Goal: Information Seeking & Learning: Check status

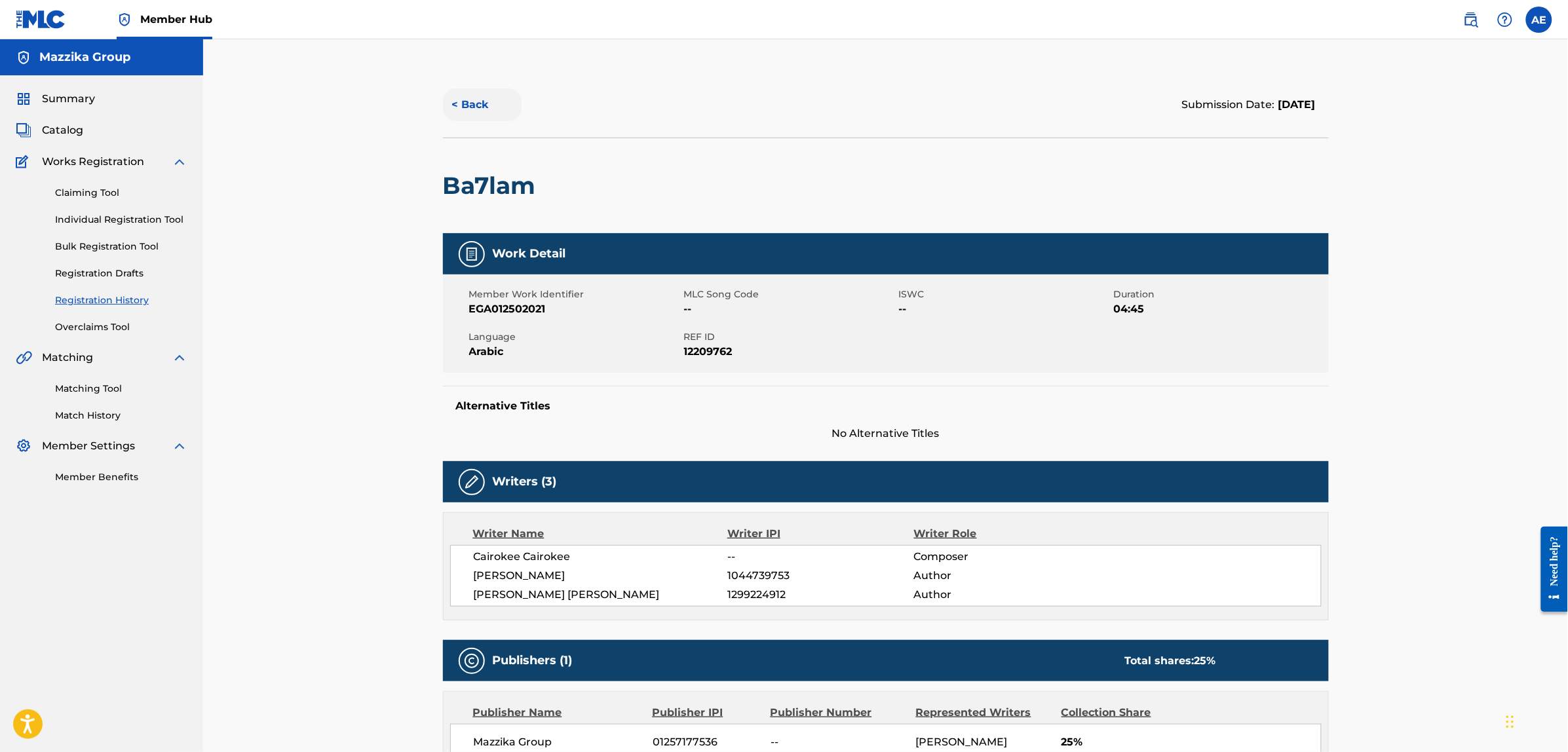
click at [472, 107] on button "< Back" at bounding box center [482, 105] width 78 height 33
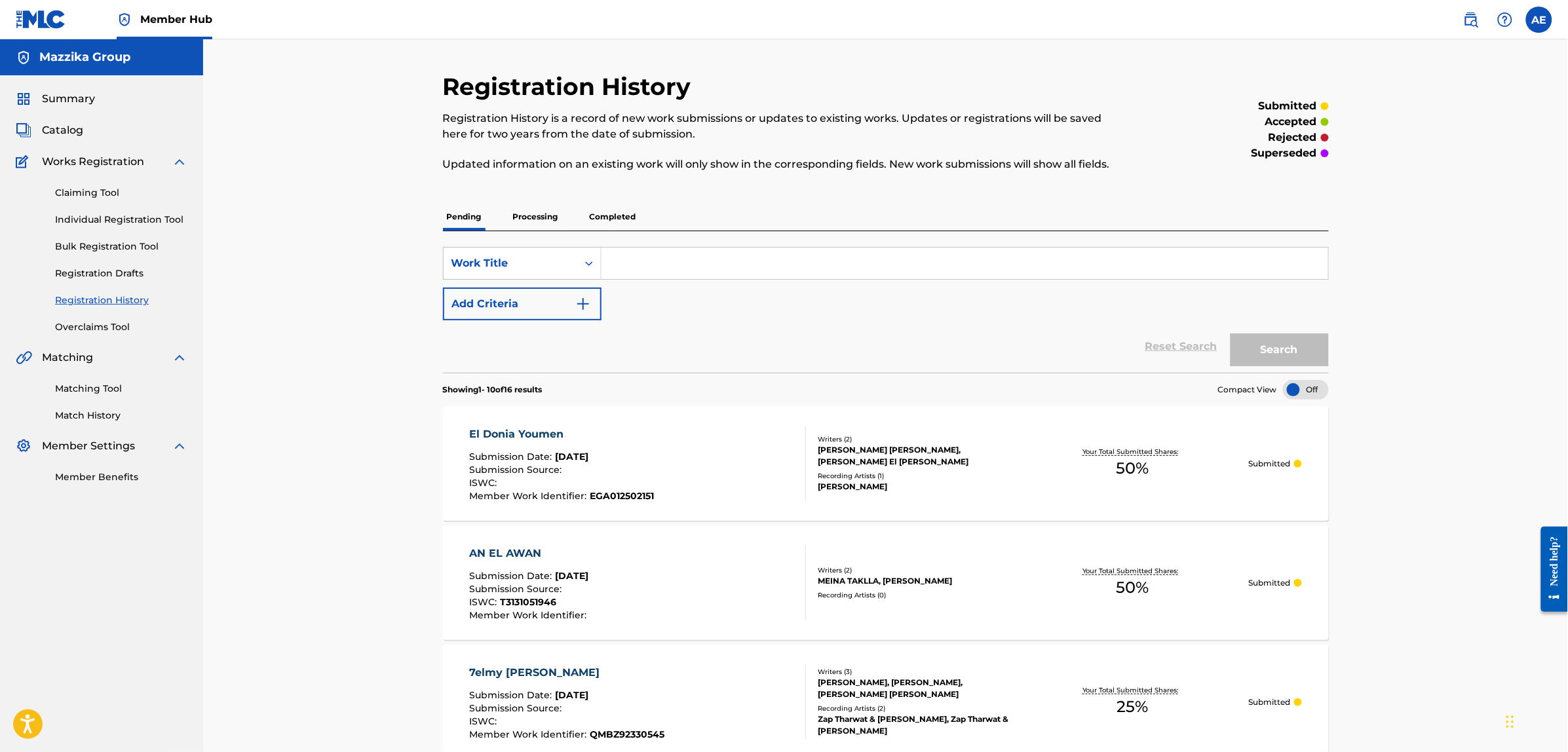
scroll to position [737, 0]
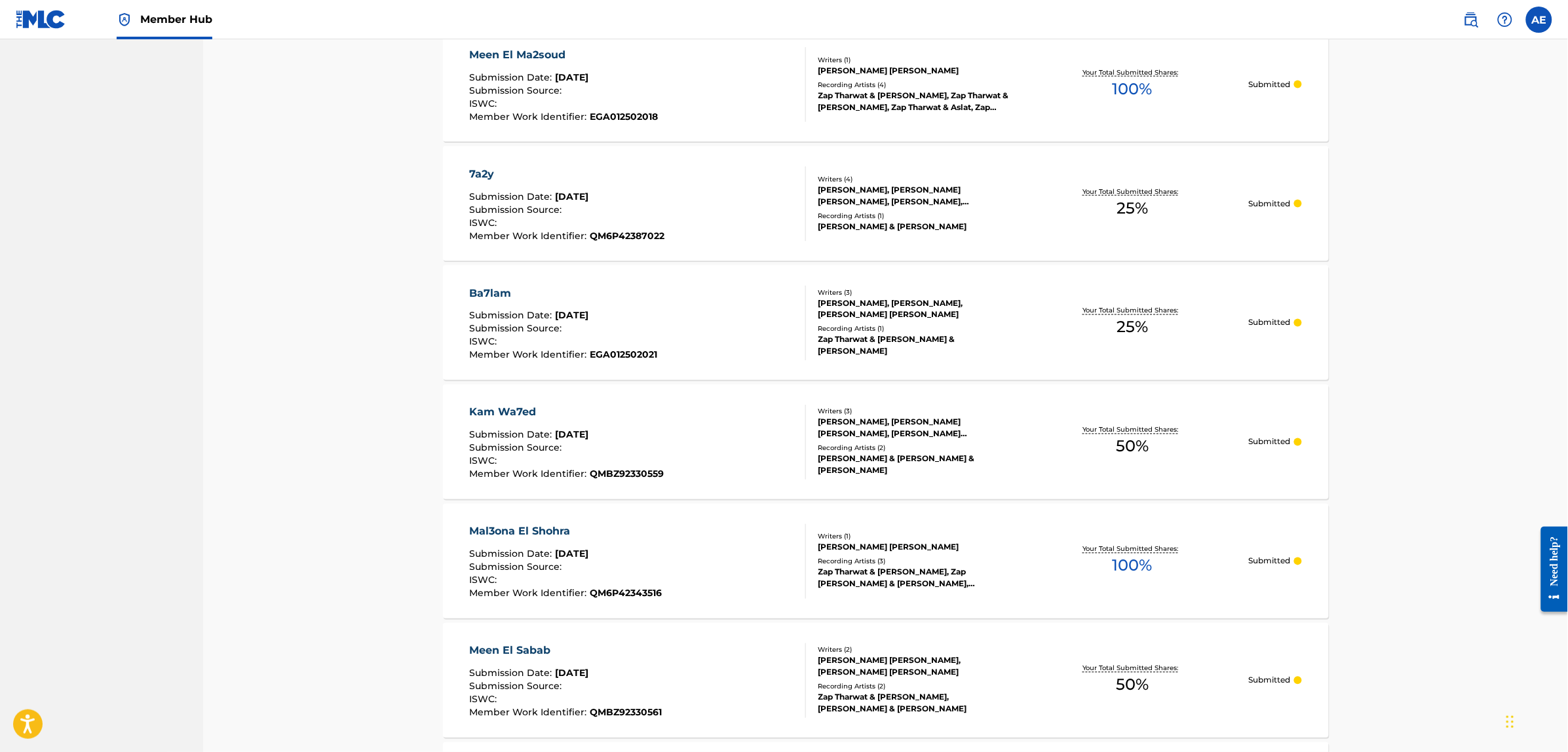
click at [495, 295] on div "Ba7lam" at bounding box center [564, 293] width 188 height 16
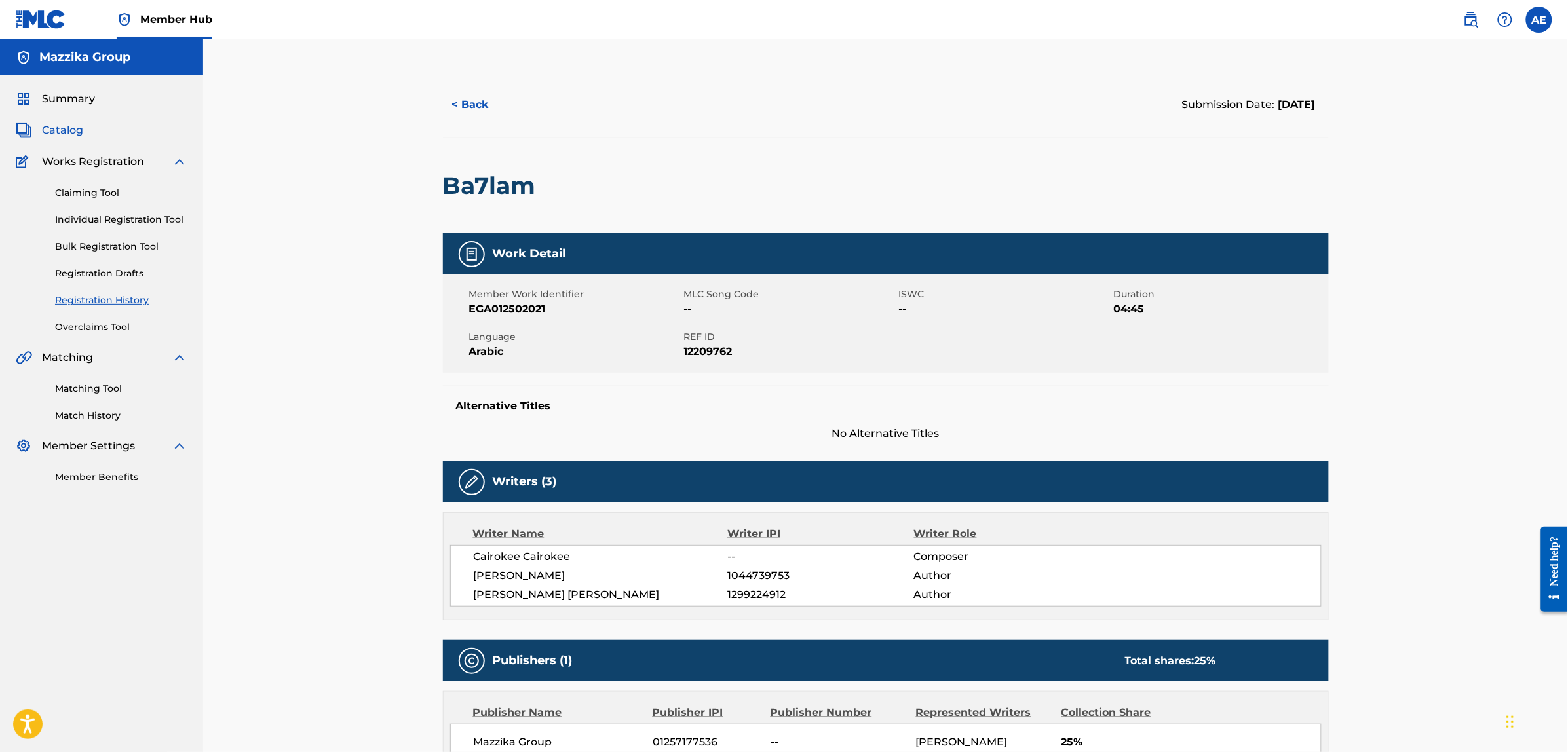
click at [69, 132] on span "Catalog" at bounding box center [63, 130] width 41 height 16
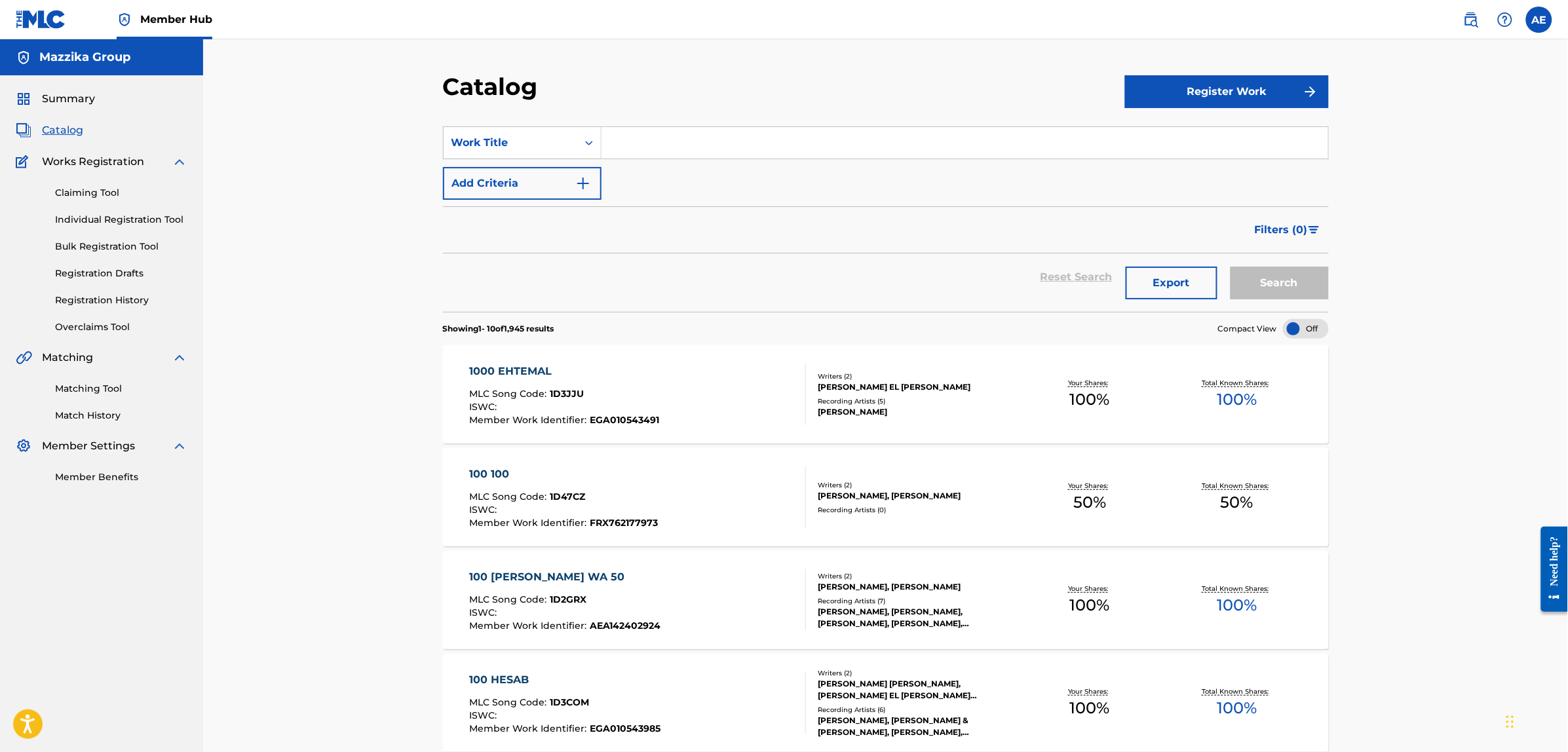
click at [525, 370] on div "1000 EHTEMAL" at bounding box center [564, 372] width 190 height 16
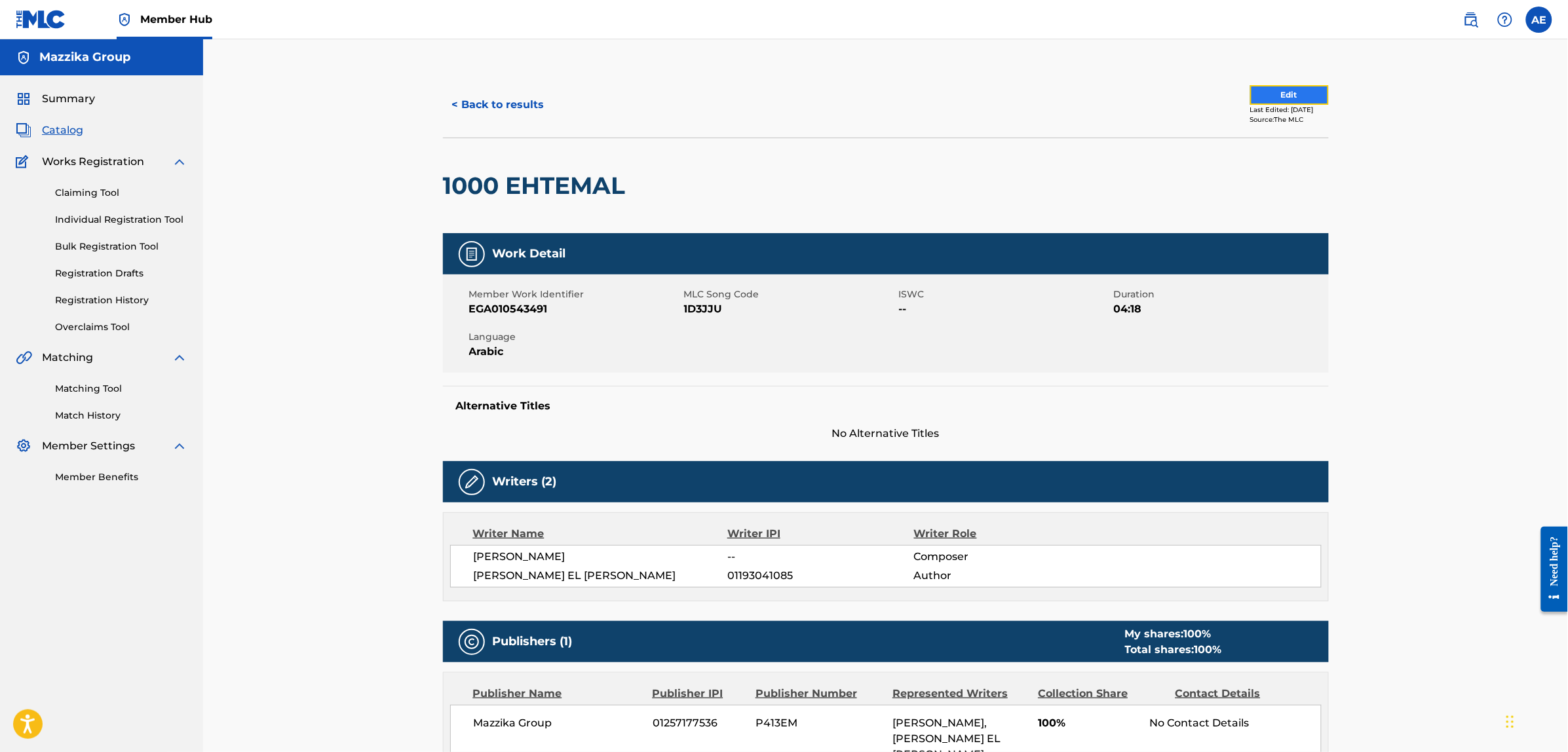
click at [1259, 95] on button "Edit" at bounding box center [1289, 95] width 78 height 20
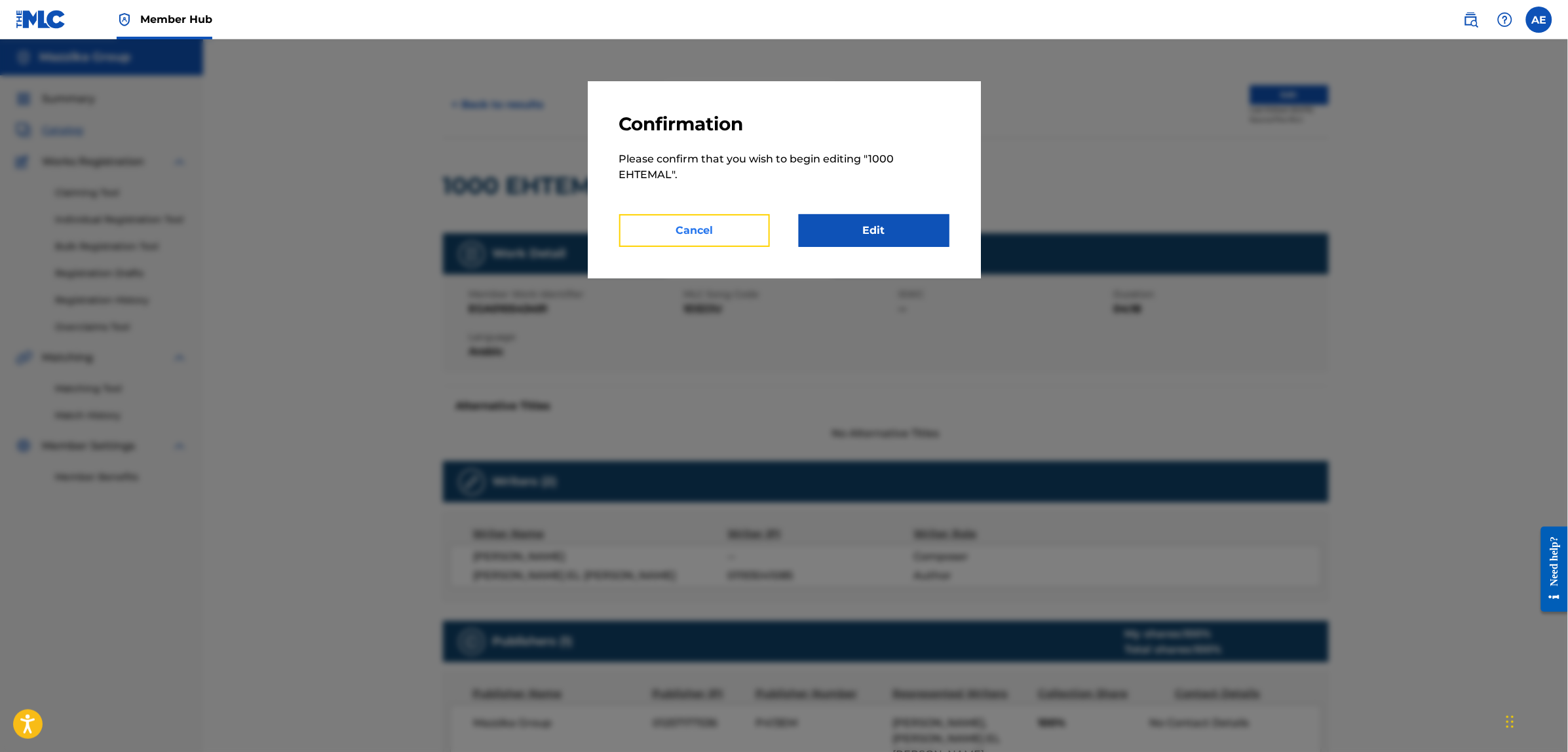
click at [698, 226] on button "Cancel" at bounding box center [695, 231] width 151 height 33
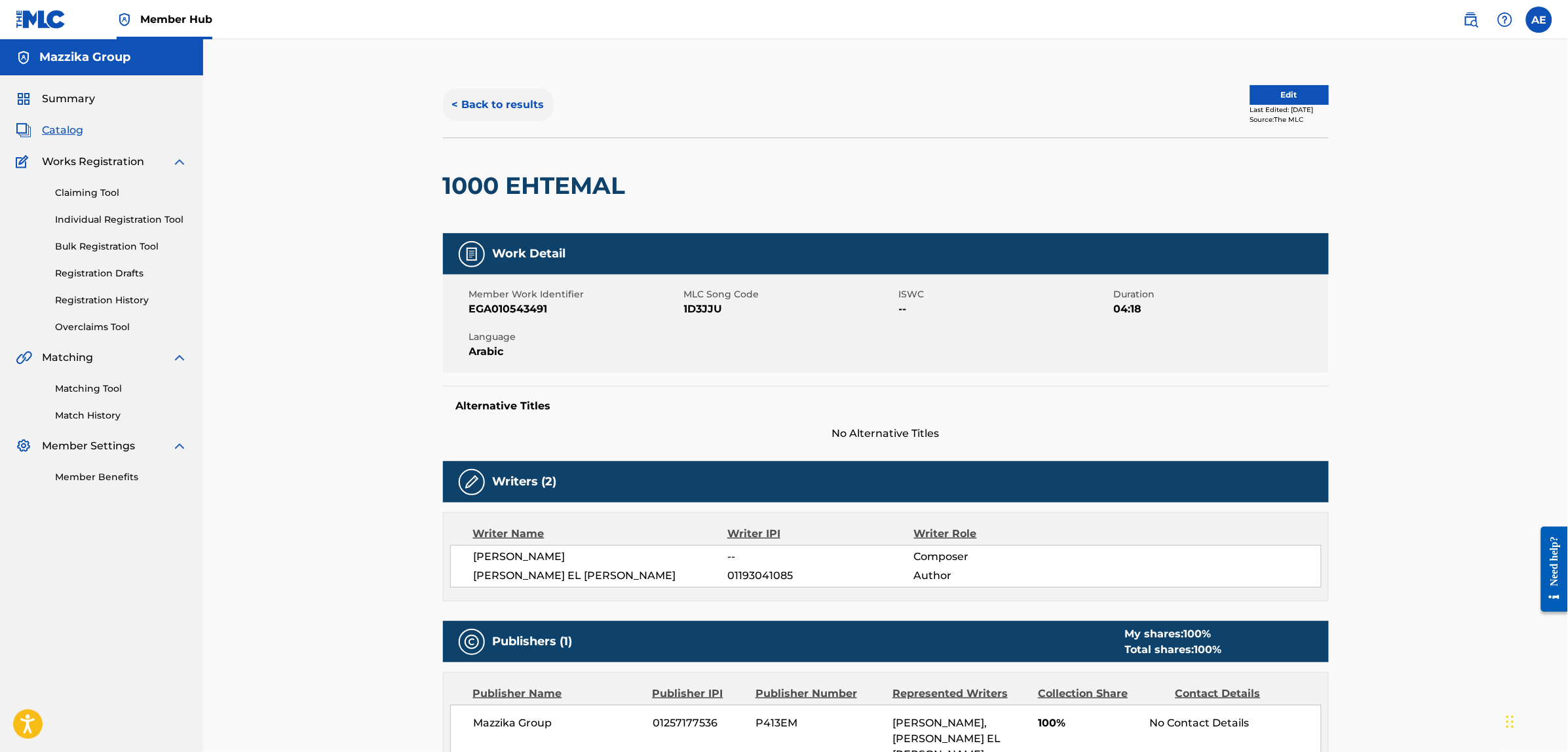
click at [472, 110] on button "< Back to results" at bounding box center [498, 105] width 110 height 33
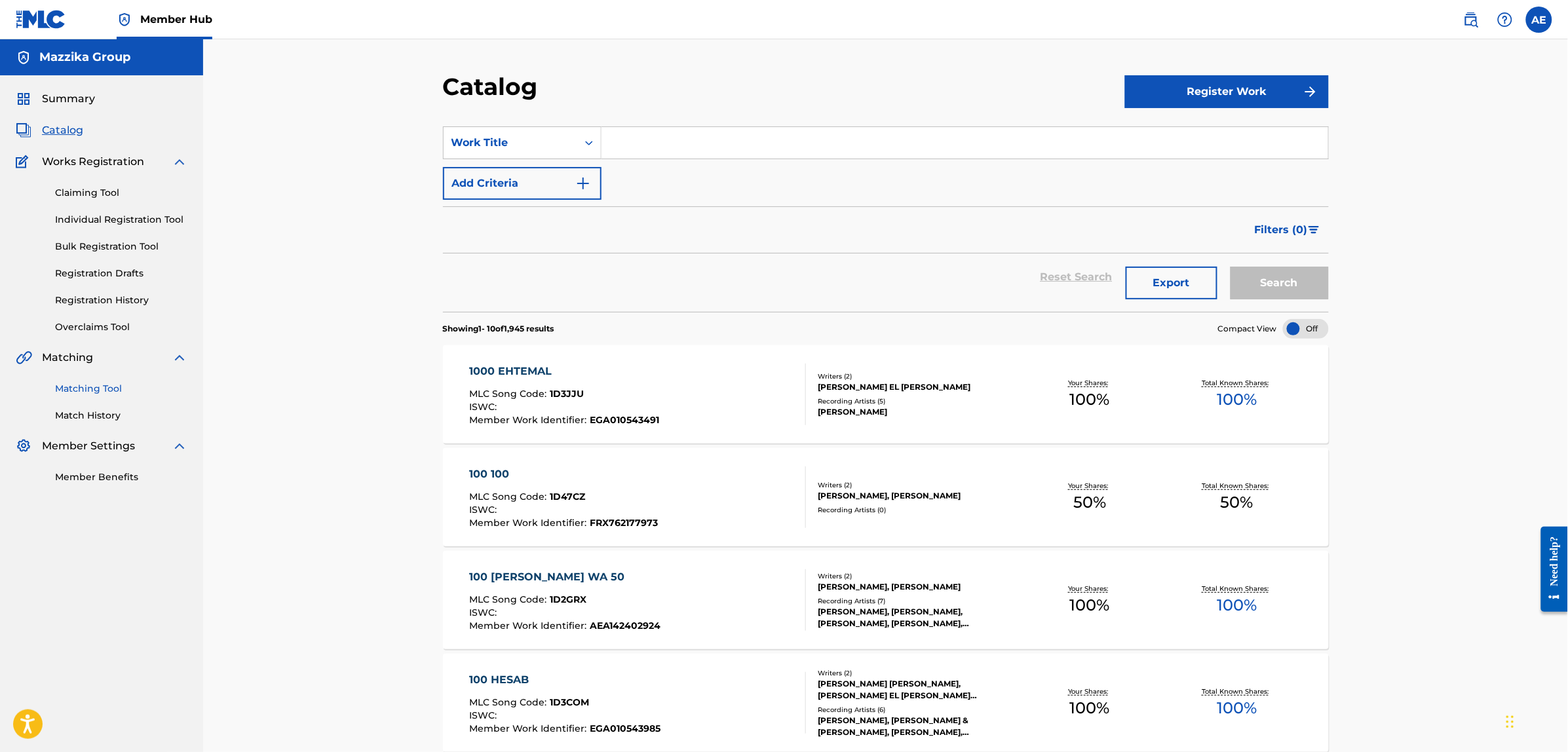
click at [102, 388] on link "Matching Tool" at bounding box center [121, 388] width 133 height 14
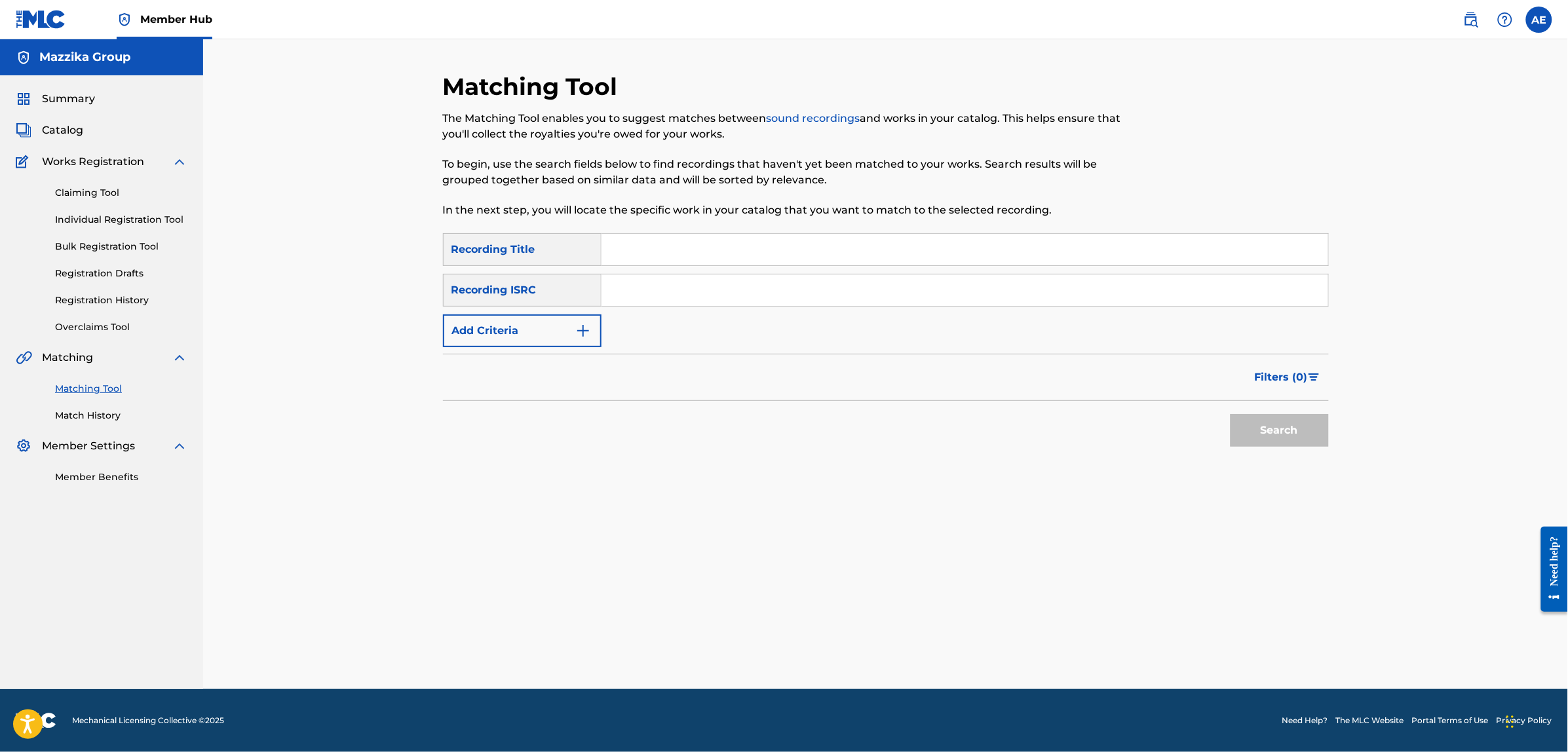
click at [674, 297] on input "Search Form" at bounding box center [965, 290] width 727 height 31
paste input "QM7282577874"
click at [1231, 414] on button "Search" at bounding box center [1280, 430] width 98 height 33
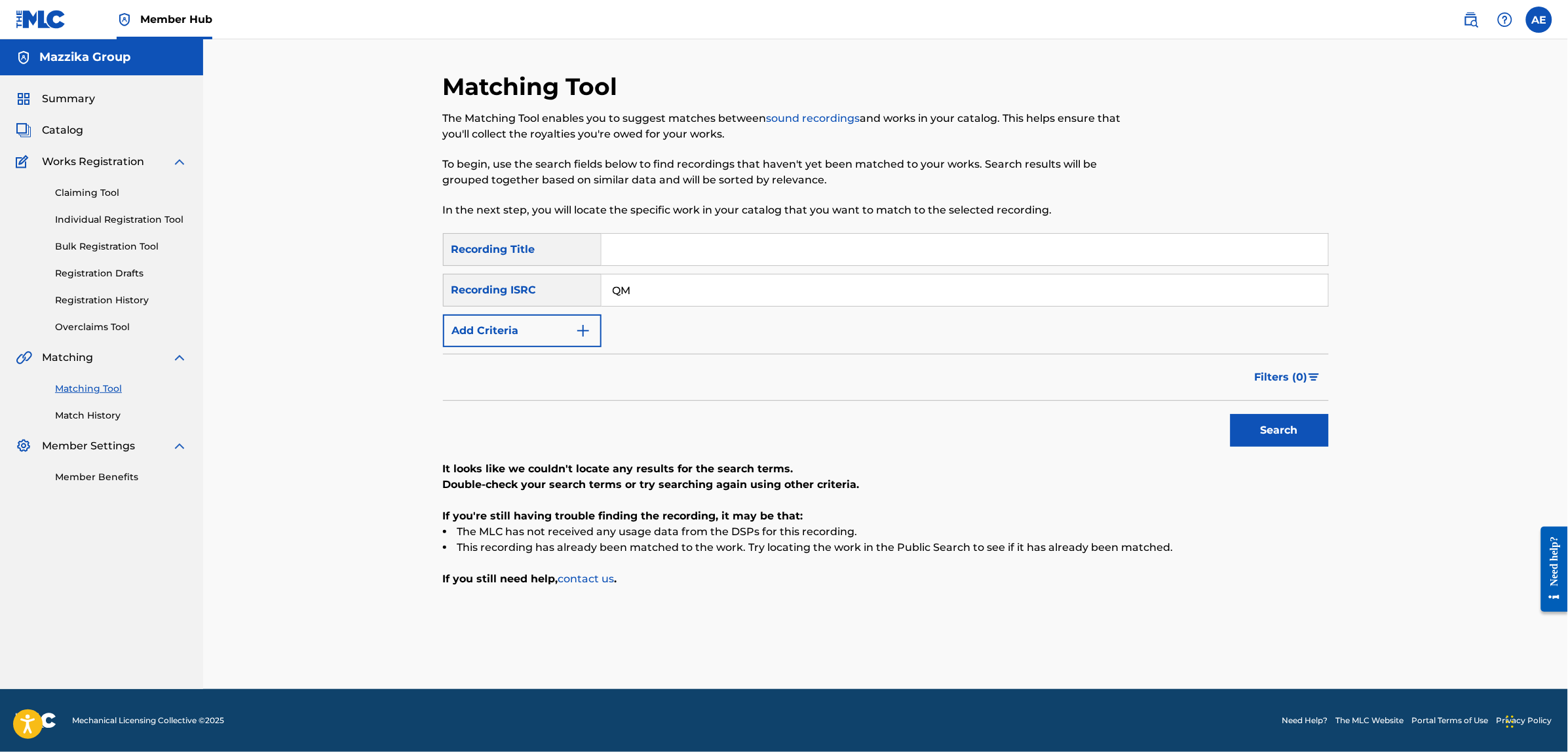
type input "Q"
click at [712, 382] on div "Filters ( 0 )" at bounding box center [886, 377] width 886 height 47
click at [669, 285] on input "Search Form" at bounding box center [965, 290] width 727 height 31
paste input "EGA012501325"
type input "EGA012501325"
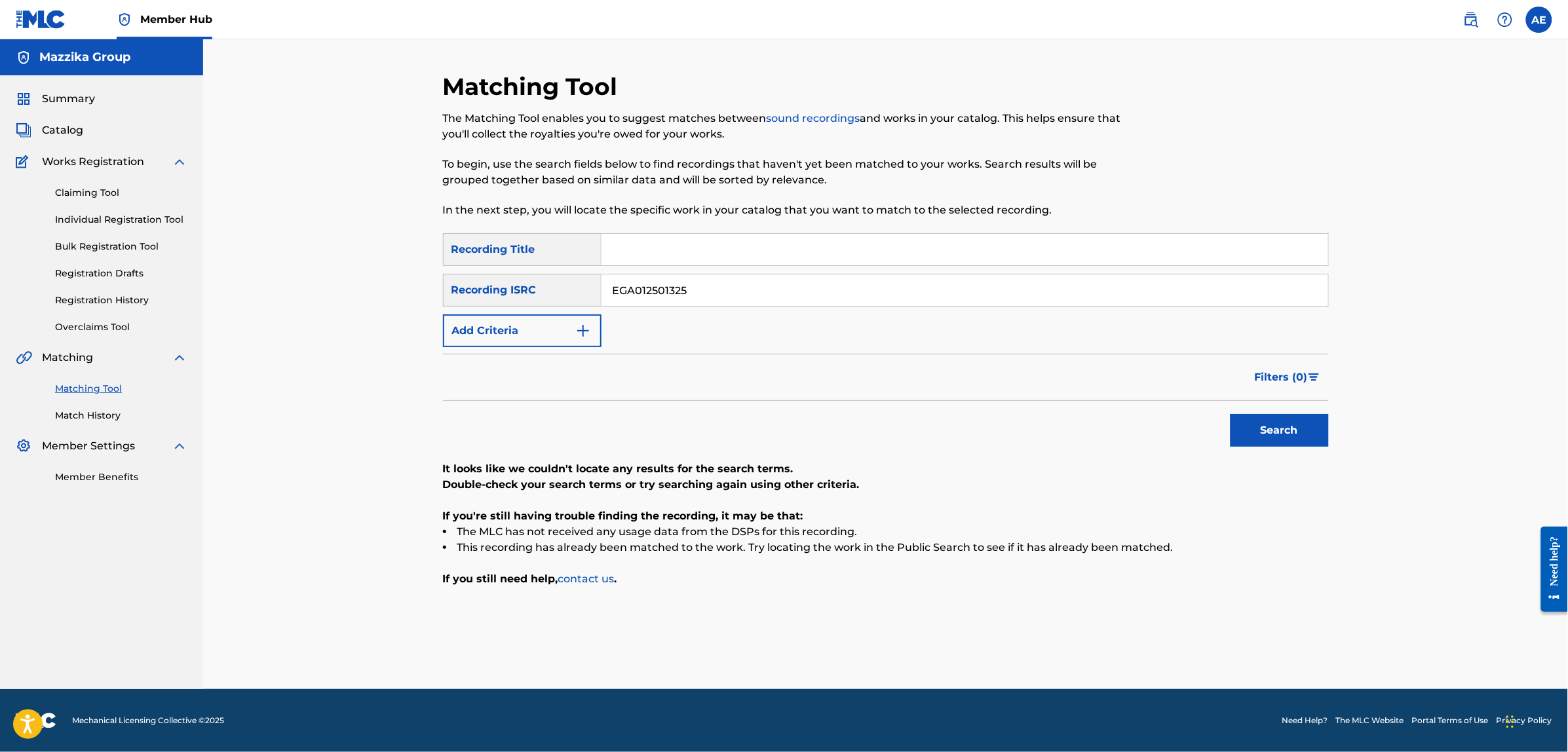
click at [1231, 414] on button "Search" at bounding box center [1280, 430] width 98 height 33
paste input "EGA012501554"
click at [1231, 414] on button "Search" at bounding box center [1280, 430] width 98 height 33
drag, startPoint x: 703, startPoint y: 290, endPoint x: 431, endPoint y: 291, distance: 272.0
click at [434, 291] on div "Matching Tool The Matching Tool enables you to suggest matches between sound re…" at bounding box center [886, 380] width 918 height 617
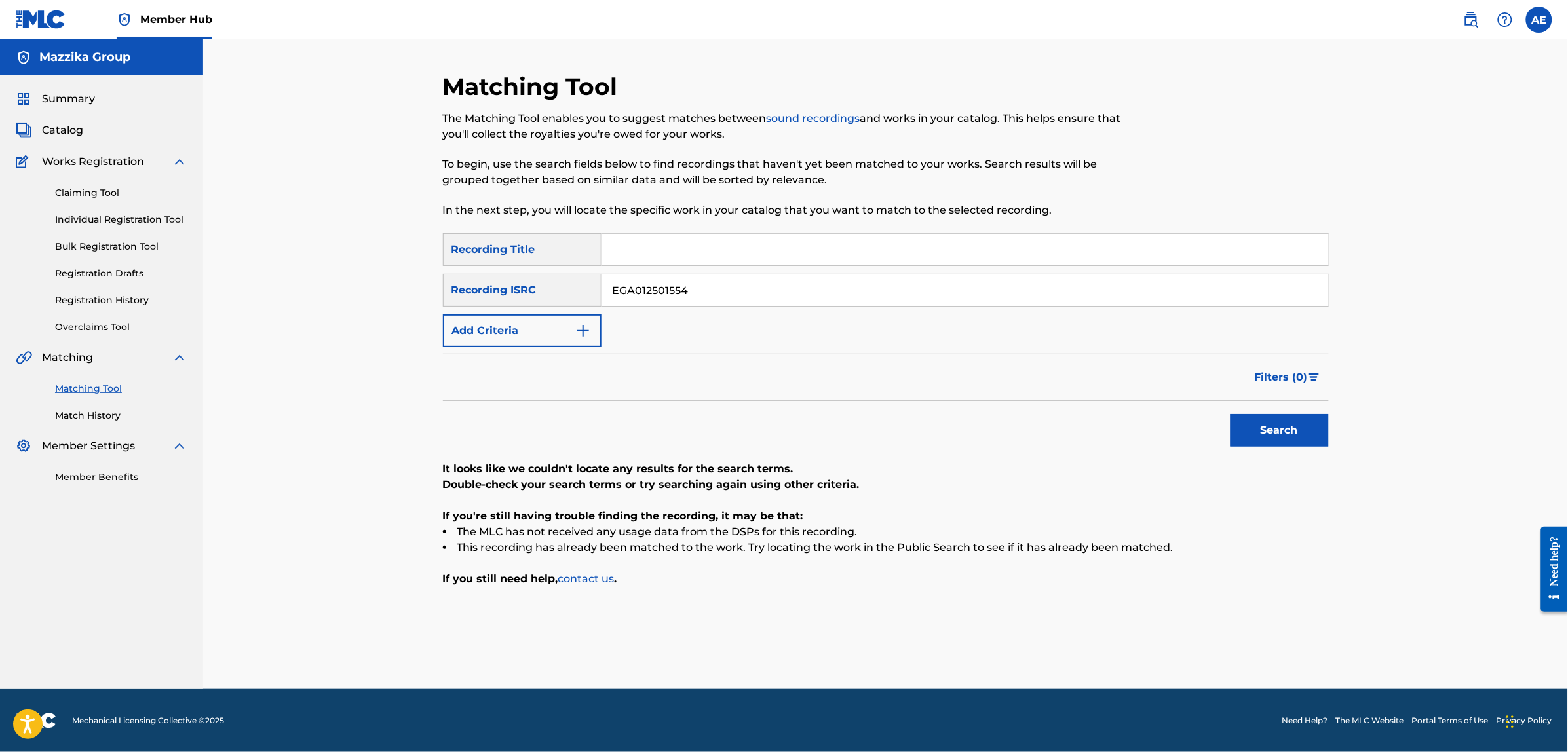
paste input "LBA082508007"
click at [1231, 414] on button "Search" at bounding box center [1280, 430] width 98 height 33
paste input "QM6P42222671"
type input "QM6P42222671"
click at [1231, 414] on button "Search" at bounding box center [1280, 430] width 98 height 33
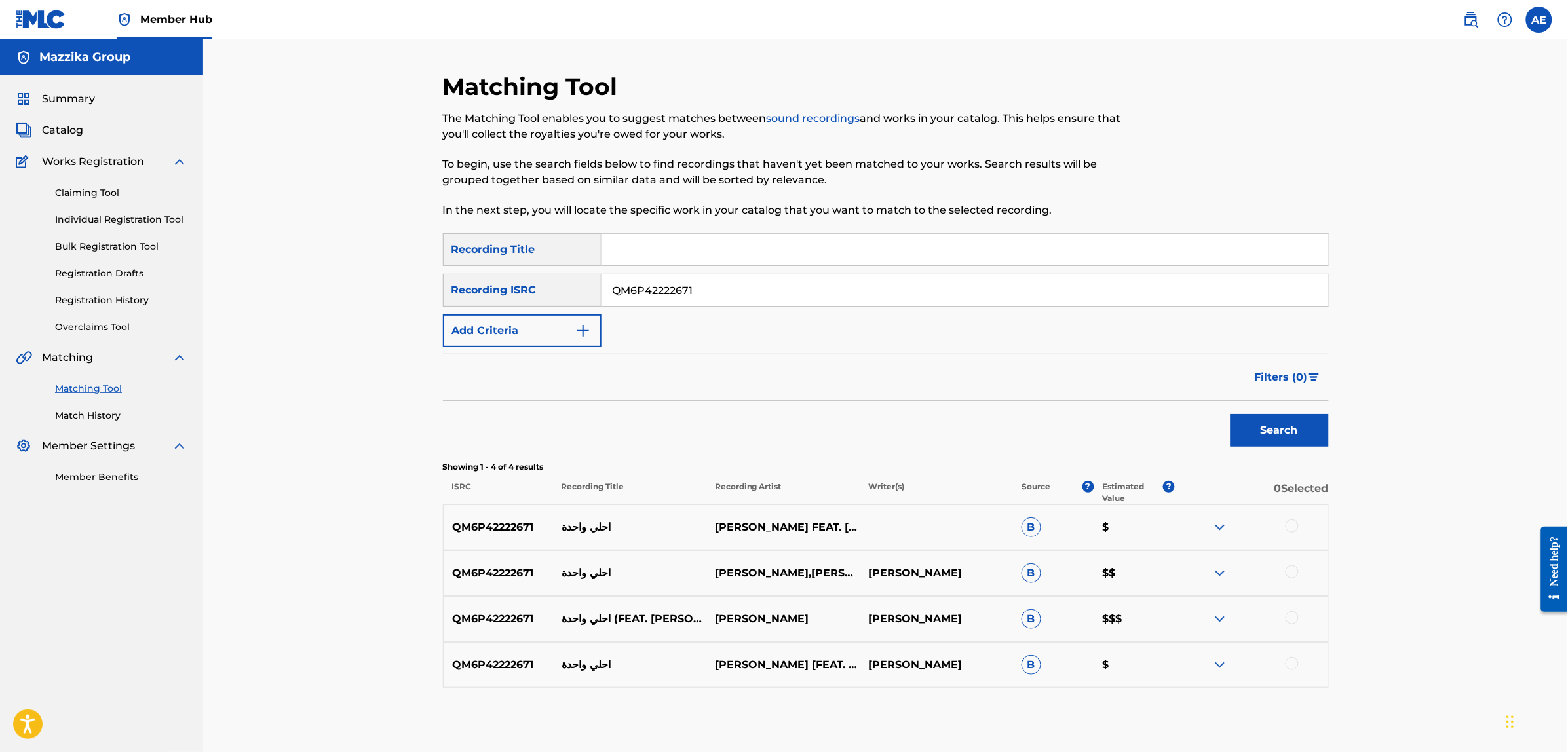
scroll to position [63, 0]
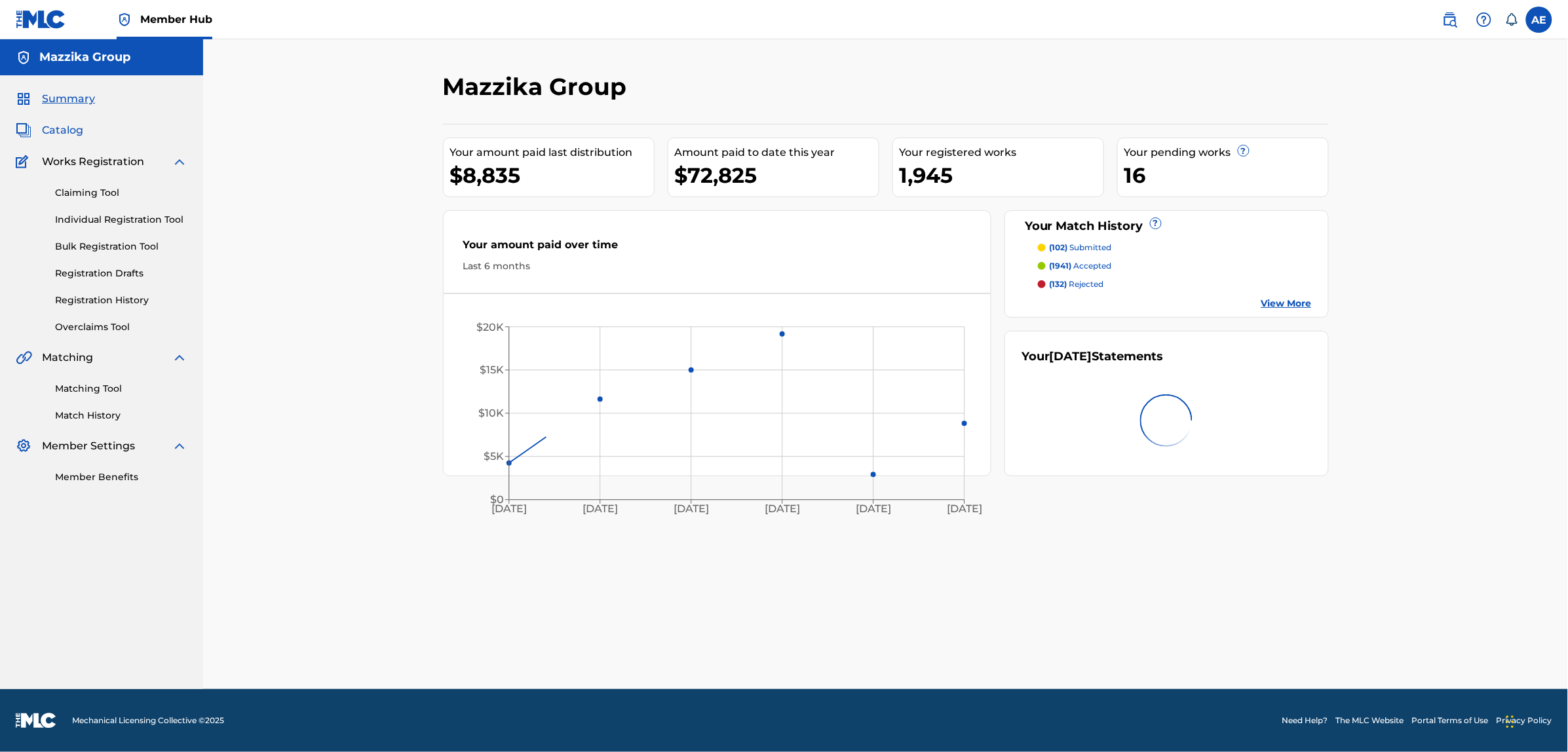
click at [70, 133] on span "Catalog" at bounding box center [63, 130] width 41 height 16
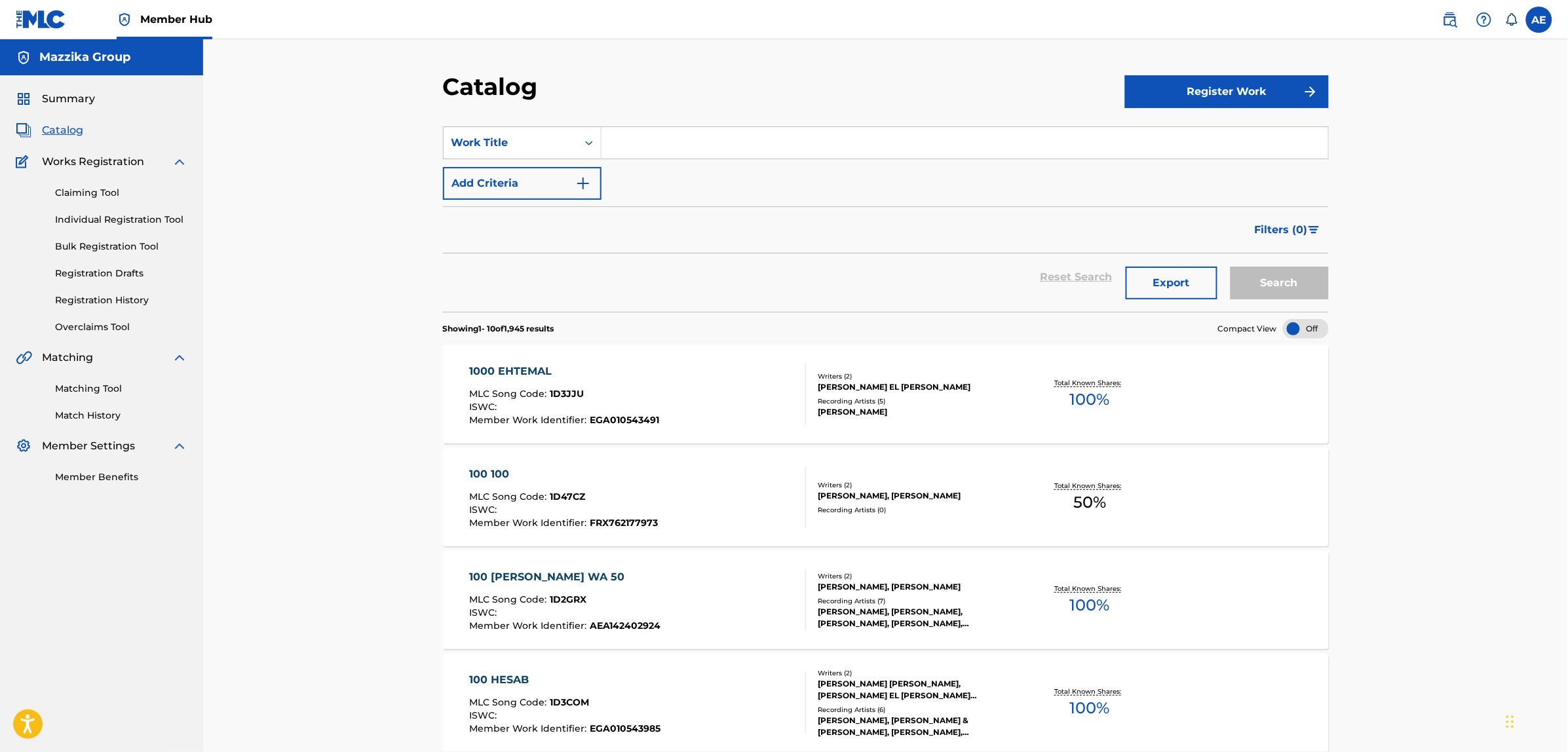
click at [624, 151] on input "Search Form" at bounding box center [965, 142] width 727 height 31
paste input "Ahla Wahda"
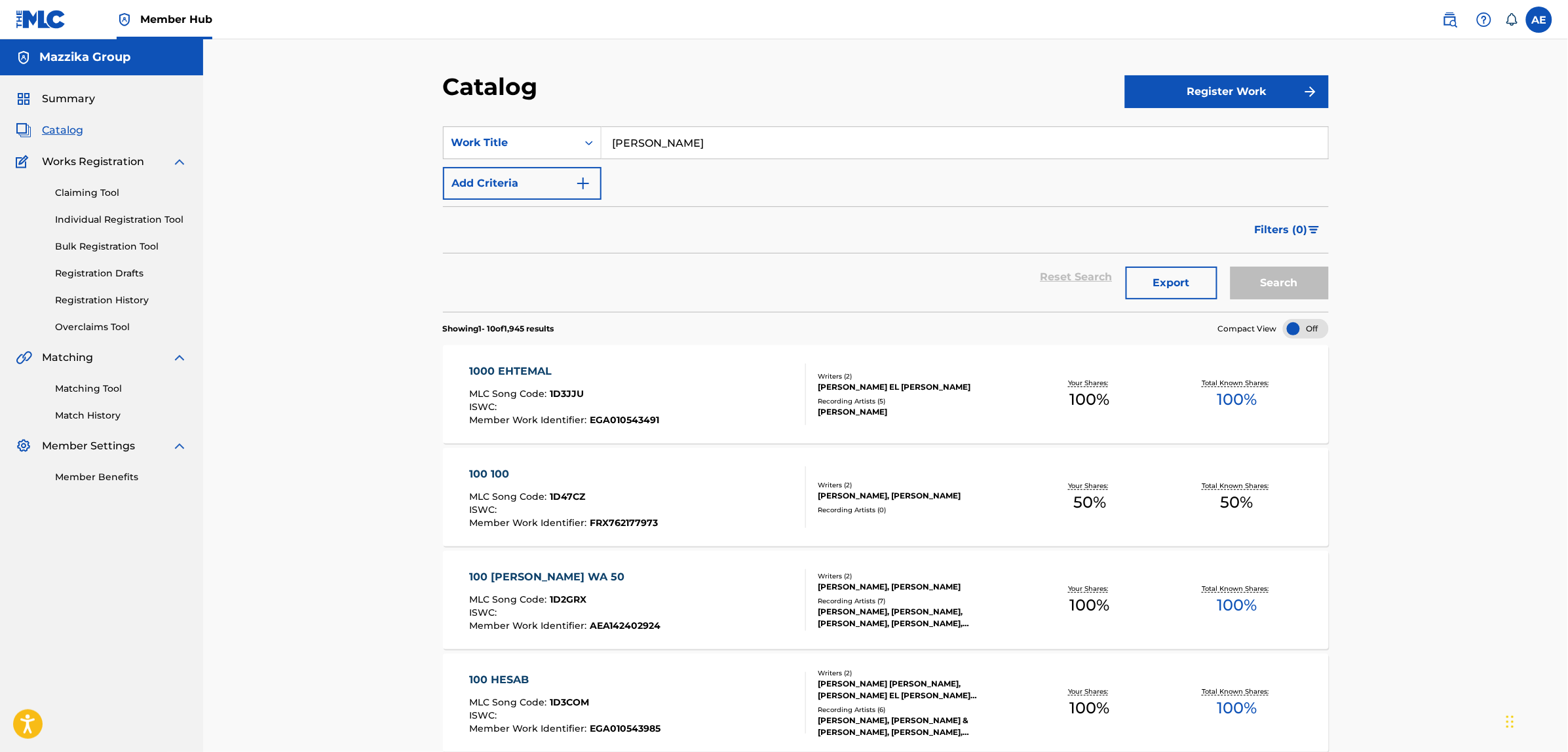
click at [1231, 266] on button "Search" at bounding box center [1280, 283] width 98 height 33
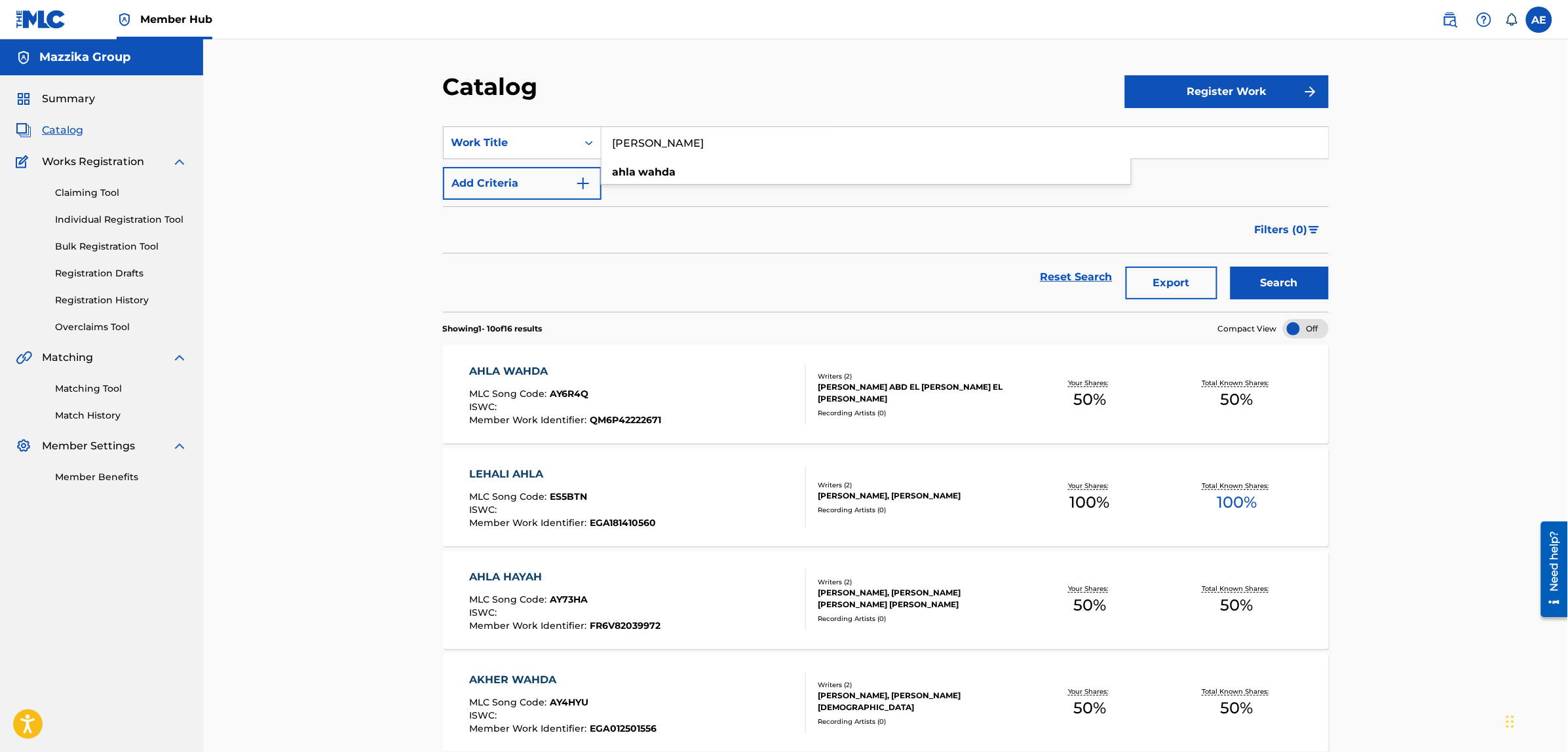
drag, startPoint x: 707, startPoint y: 140, endPoint x: 445, endPoint y: 125, distance: 262.4
click at [445, 125] on section "SearchWithCriteriaa4c89afb-231c-4546-8102-14ee5e09d5e3 Work Title Ahla Wahda ah…" at bounding box center [886, 211] width 886 height 201
paste input "yuha Al-Mowaten"
click at [1231, 266] on button "Search" at bounding box center [1280, 283] width 98 height 33
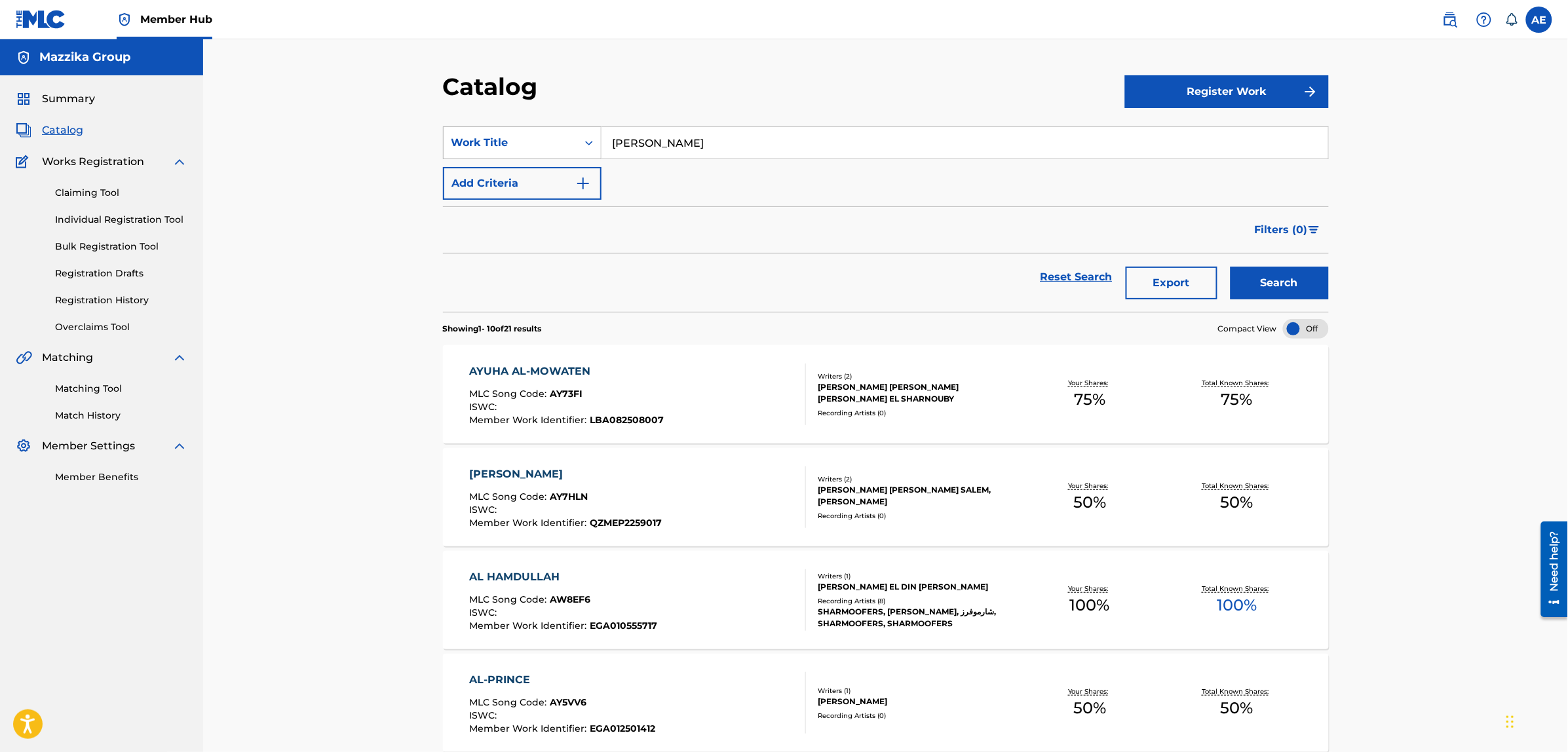
drag, startPoint x: 734, startPoint y: 144, endPoint x: 479, endPoint y: 150, distance: 255.1
click at [479, 150] on div "SearchWithCriteriaa4c89afb-231c-4546-8102-14ee5e09d5e3 Work Title Ayuha Al-Mowa…" at bounding box center [886, 143] width 886 height 33
paste input "Mahragan 3al El Sabat"
type input "Mahragan 3al El Sabat"
click at [1231, 266] on button "Search" at bounding box center [1280, 283] width 98 height 33
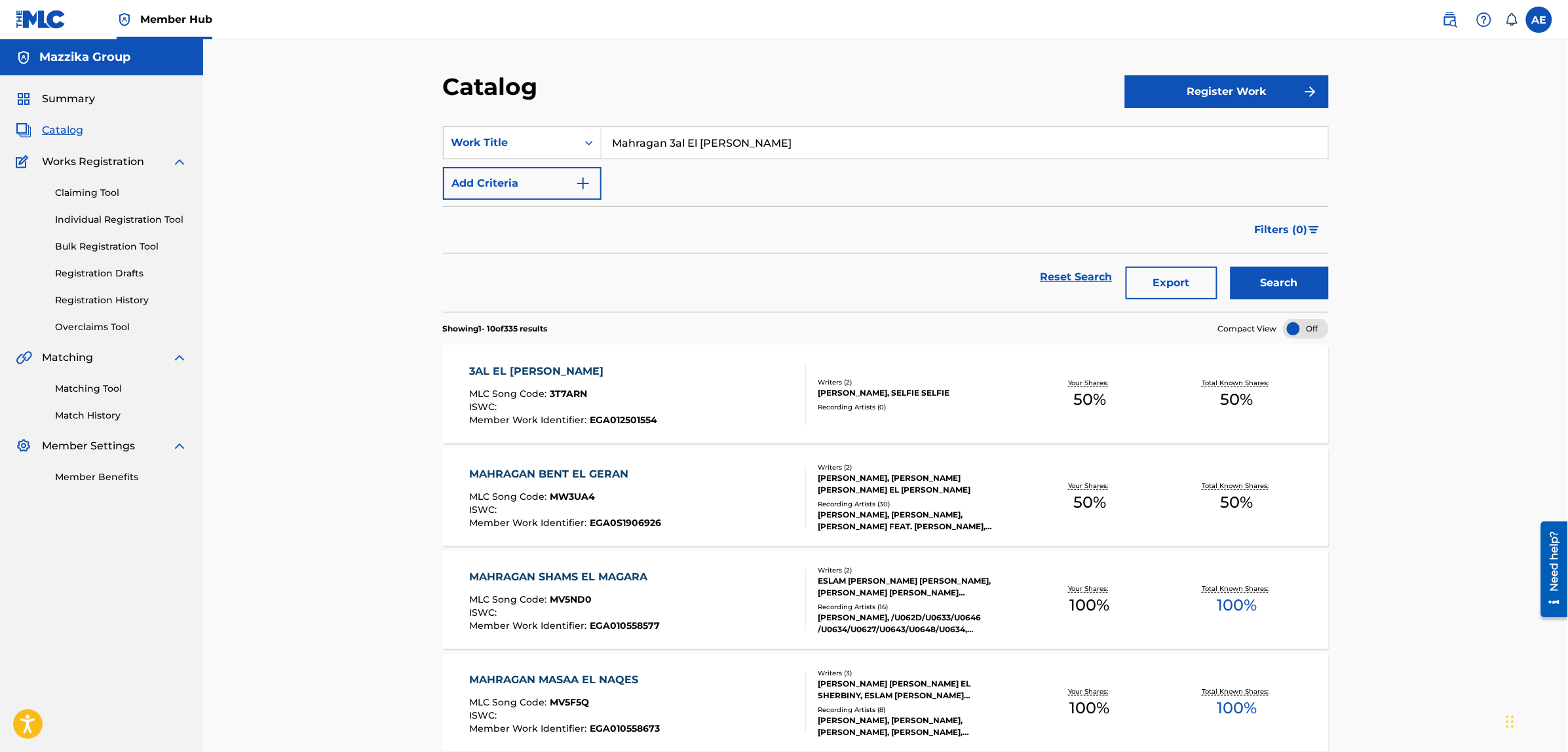
drag, startPoint x: 551, startPoint y: 145, endPoint x: 388, endPoint y: 145, distance: 163.0
click at [388, 145] on div "Catalog Register Work SearchWithCriteriaa4c89afb-231c-4546-8102-14ee5e09d5e3 Wo…" at bounding box center [886, 738] width 1365 height 1397
